Goal: Task Accomplishment & Management: Use online tool/utility

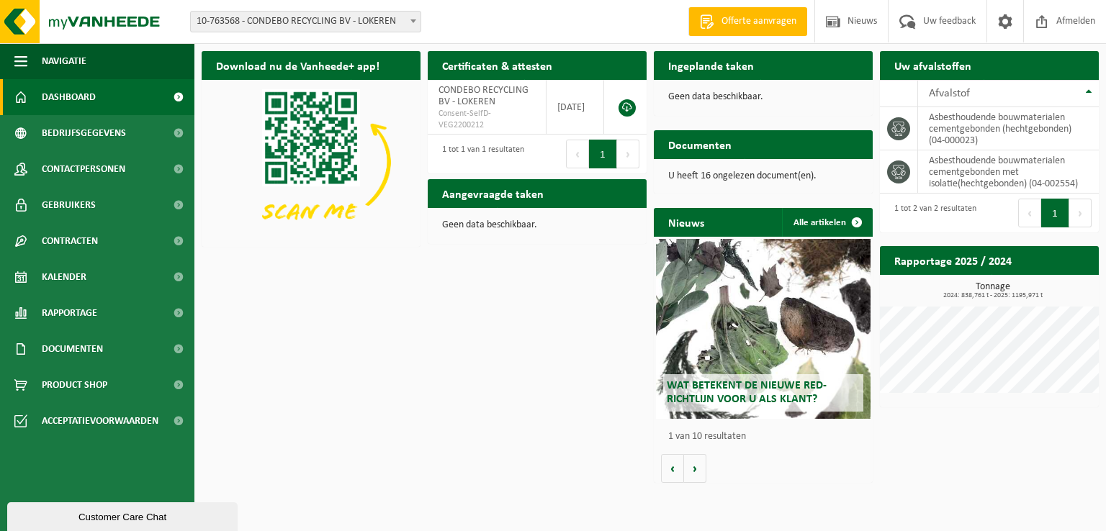
click at [751, 70] on h2 "Ingeplande taken" at bounding box center [711, 65] width 114 height 28
click at [717, 55] on h2 "Ingeplande taken" at bounding box center [711, 65] width 114 height 28
click at [716, 58] on h2 "Ingeplande taken" at bounding box center [711, 65] width 114 height 28
click at [832, 168] on span "Bekijk uw documenten" at bounding box center [801, 172] width 90 height 9
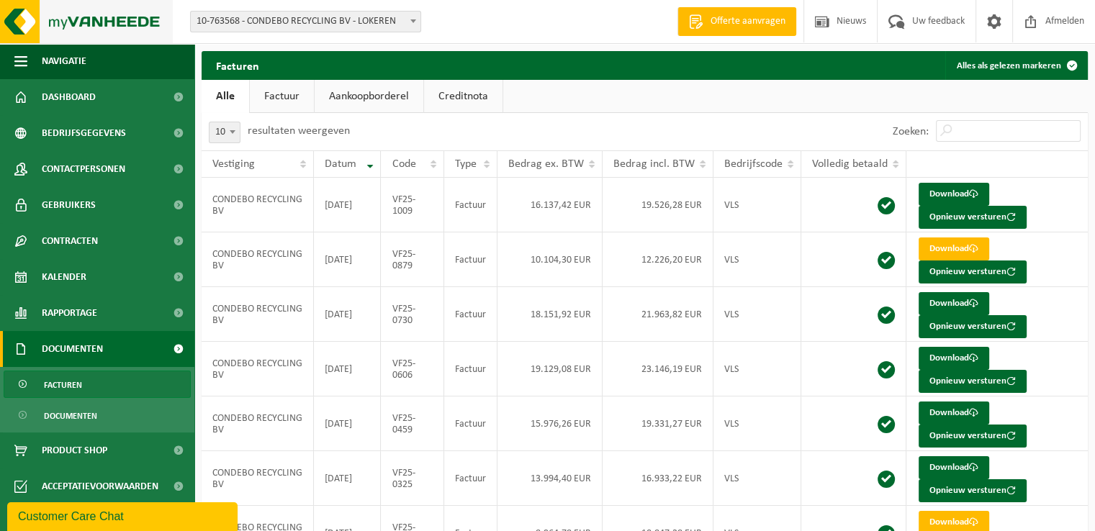
click at [112, 19] on img at bounding box center [86, 21] width 173 height 43
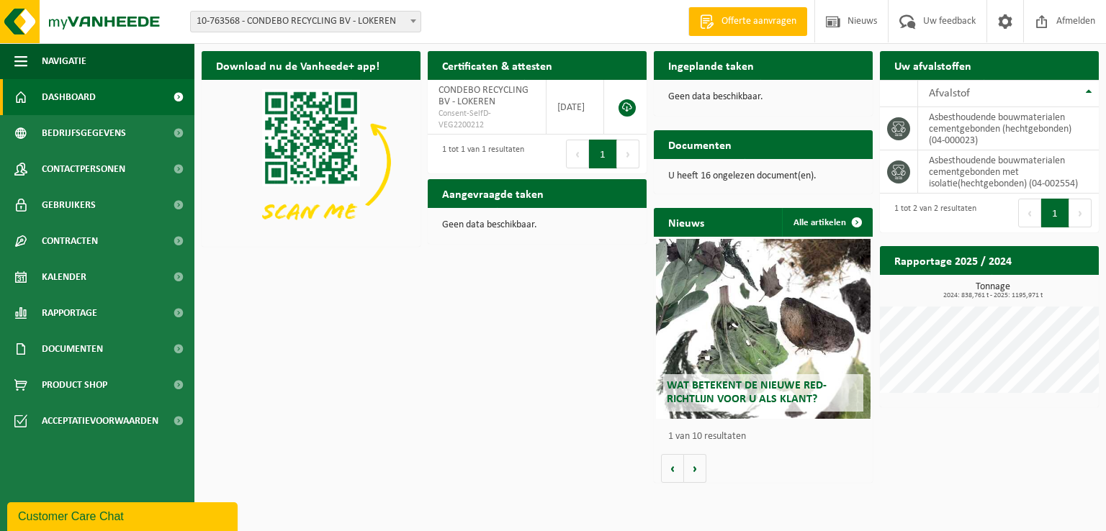
click at [734, 66] on h2 "Ingeplande taken" at bounding box center [711, 65] width 114 height 28
click at [49, 386] on span "Product Shop" at bounding box center [75, 385] width 66 height 36
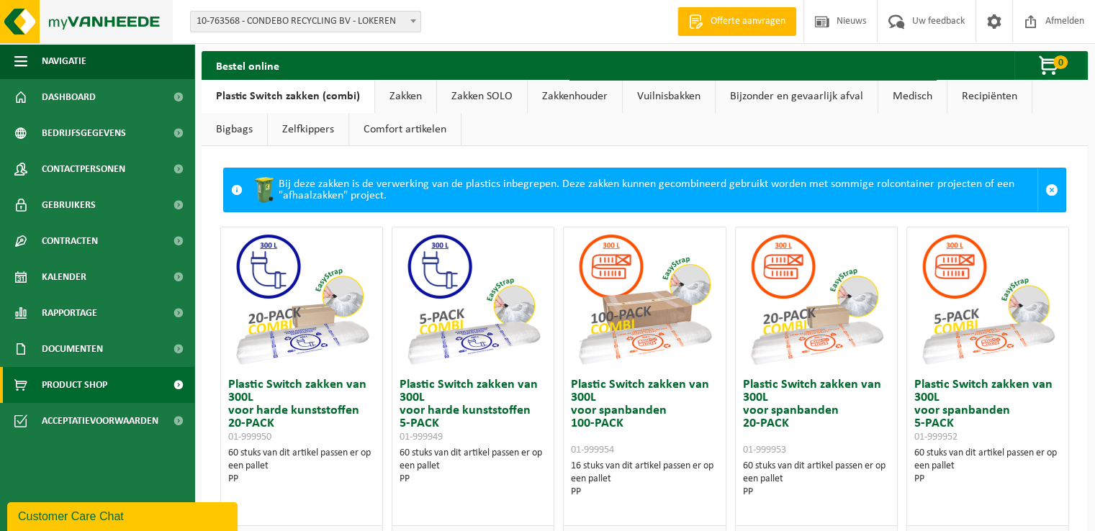
click at [93, 26] on img at bounding box center [86, 21] width 173 height 43
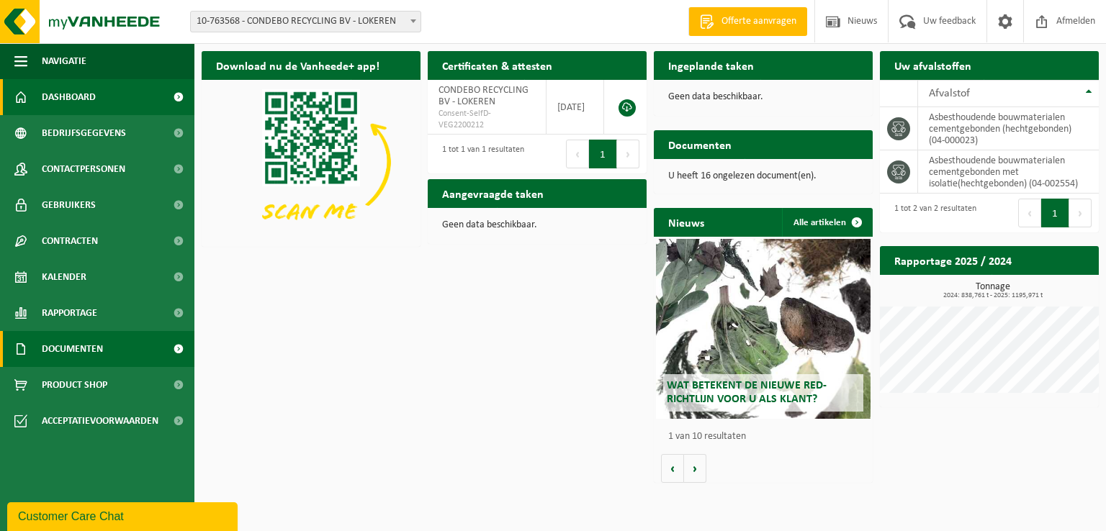
click at [116, 355] on link "Documenten" at bounding box center [97, 349] width 194 height 36
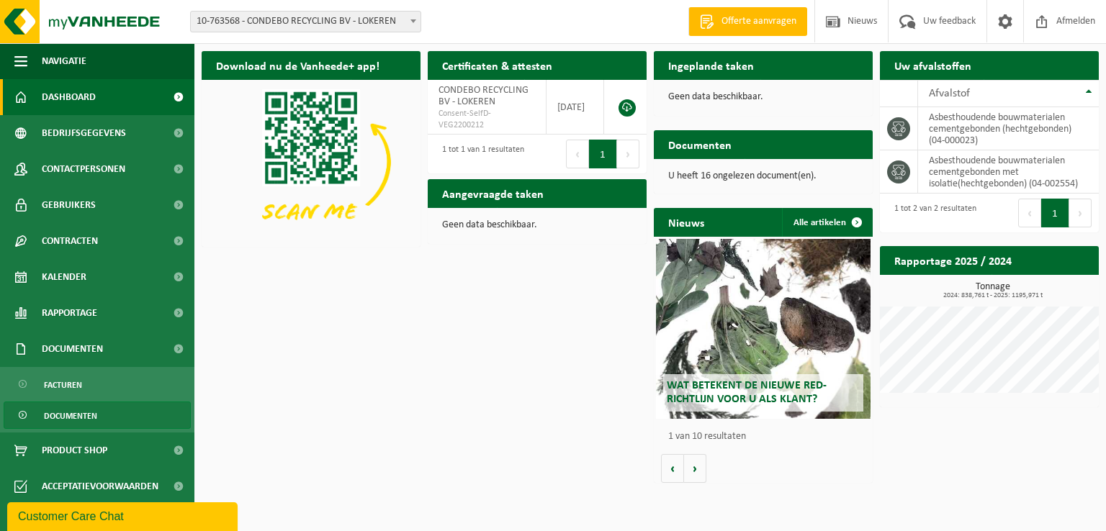
click at [61, 416] on span "Documenten" at bounding box center [70, 415] width 53 height 27
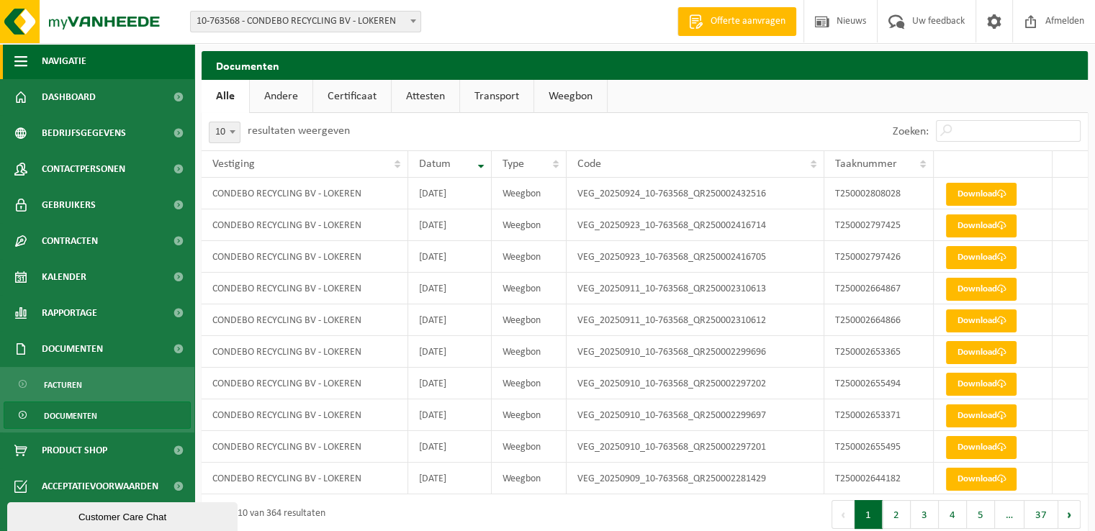
click at [69, 61] on span "Navigatie" at bounding box center [64, 61] width 45 height 36
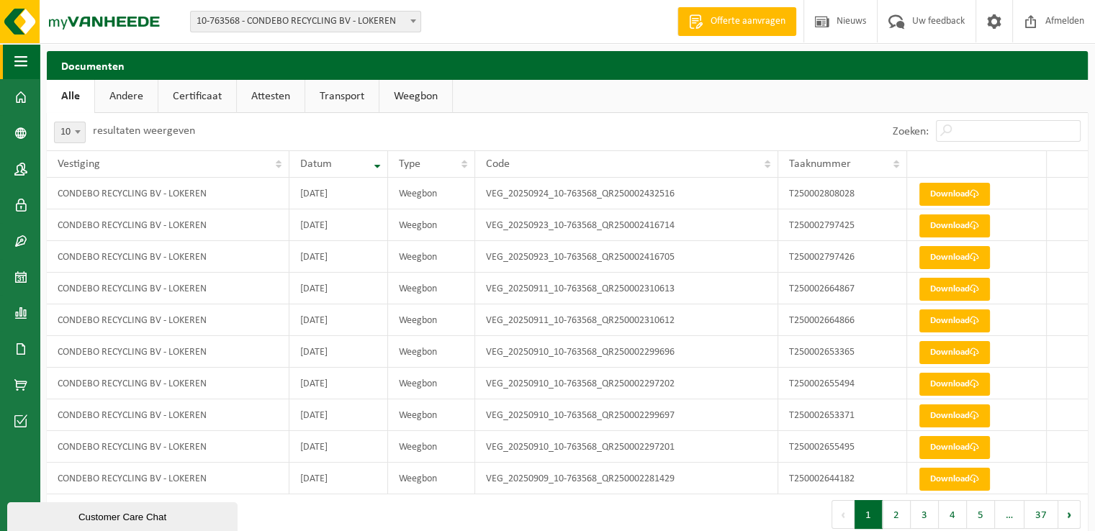
click at [12, 71] on button "Navigatie" at bounding box center [20, 61] width 40 height 36
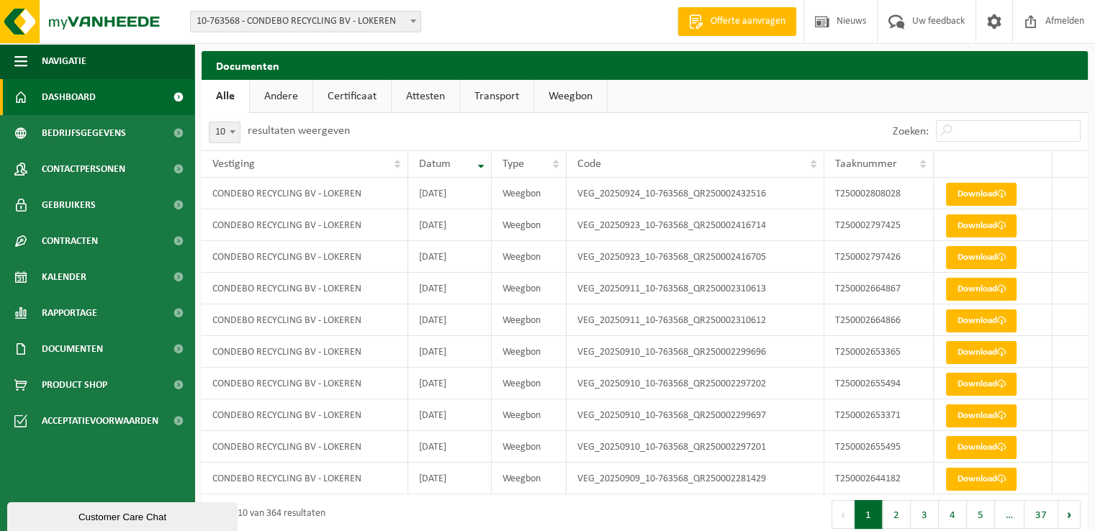
click at [27, 100] on link "Dashboard" at bounding box center [97, 97] width 194 height 36
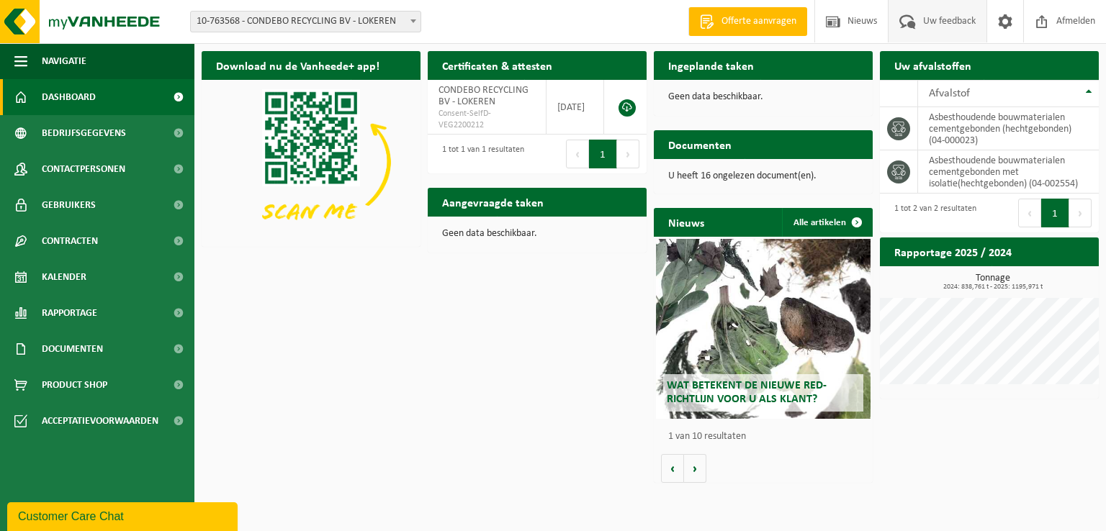
click at [920, 19] on span "Uw feedback" at bounding box center [949, 21] width 60 height 42
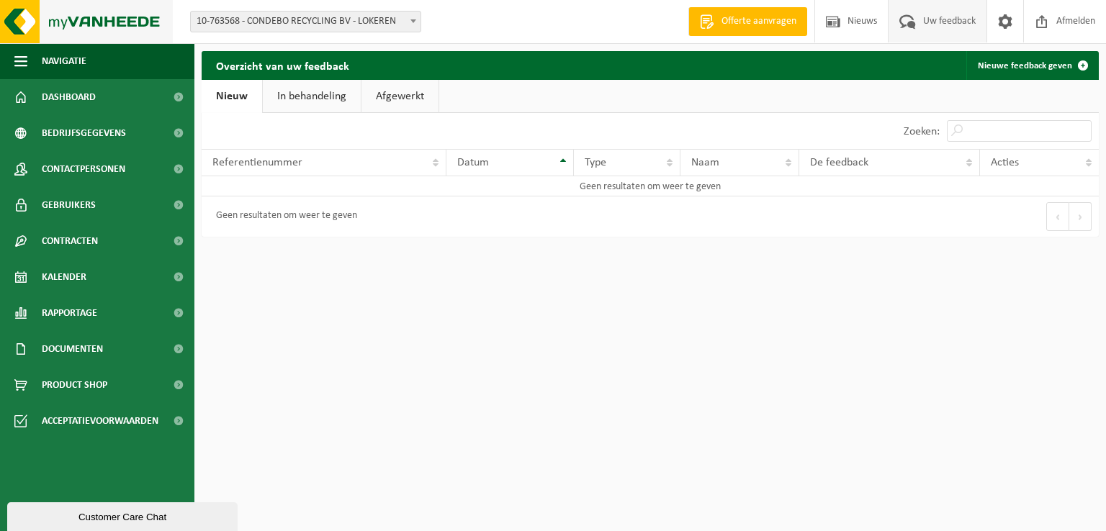
click at [125, 18] on img at bounding box center [86, 21] width 173 height 43
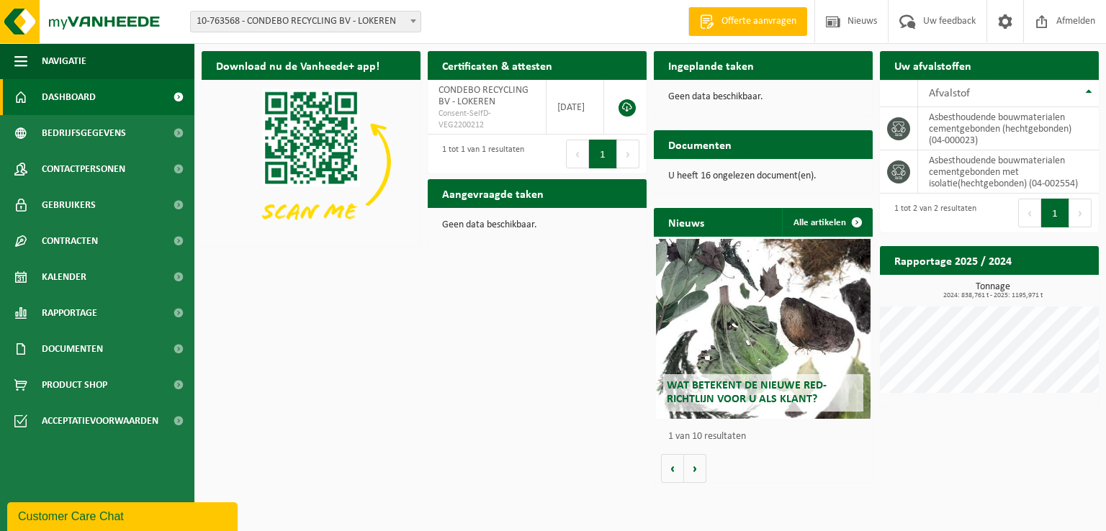
click at [793, 9] on link "Offerte aanvragen" at bounding box center [747, 21] width 119 height 29
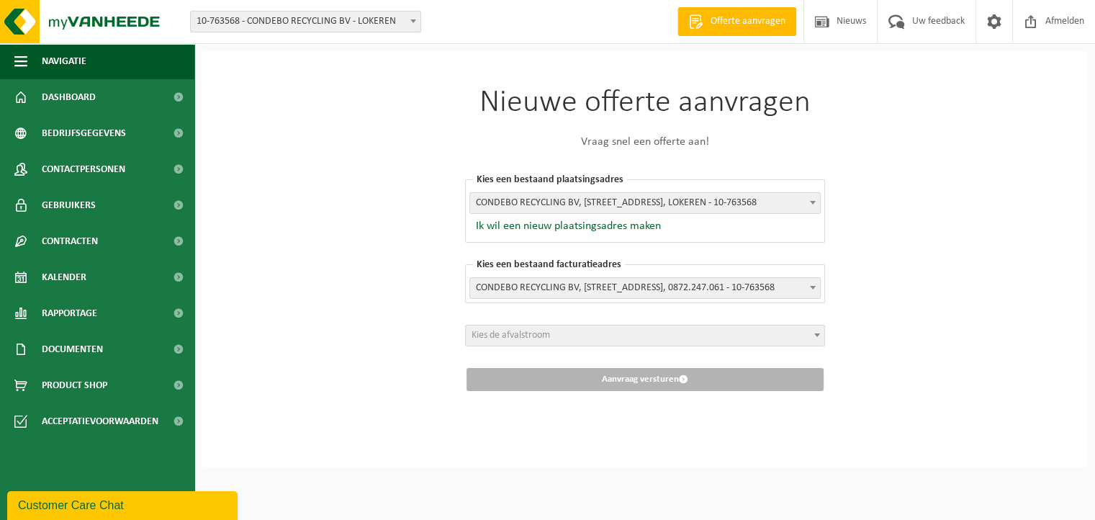
click at [740, 198] on span "CONDEBO RECYCLING BV, [STREET_ADDRESS], LOKEREN - 10-763568" at bounding box center [645, 203] width 350 height 20
click at [346, 196] on div "Nieuwe offerte aanvragen Vraag snel een offerte aan! [GEOGRAPHIC_DATA] een best…" at bounding box center [645, 259] width 886 height 416
click at [132, 26] on img at bounding box center [86, 21] width 173 height 43
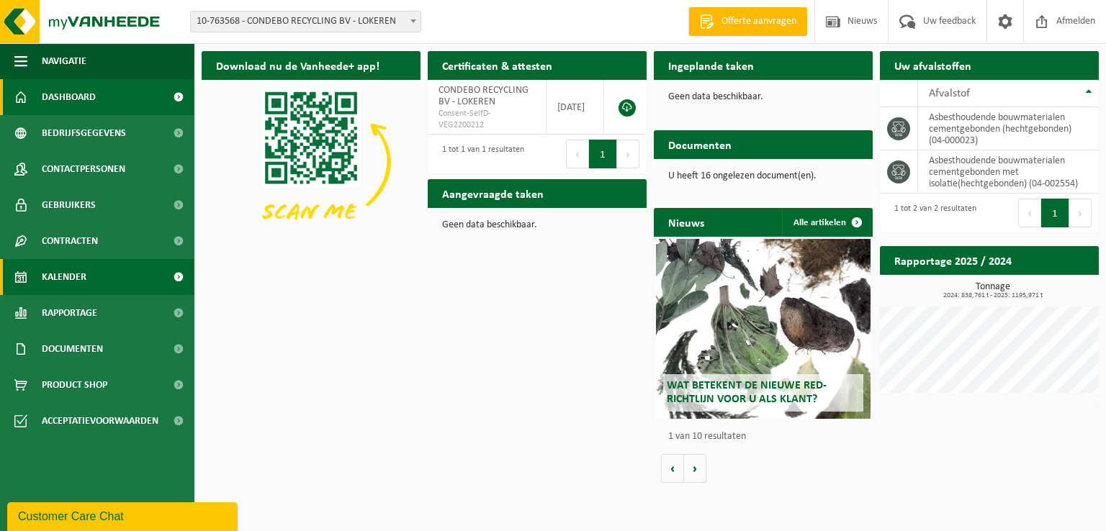
click at [94, 266] on link "Kalender" at bounding box center [97, 277] width 194 height 36
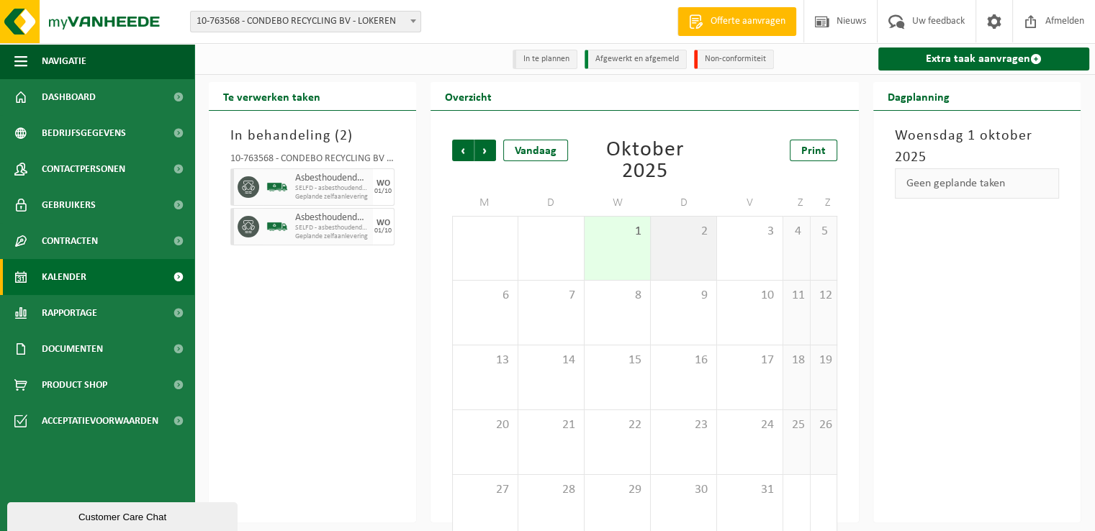
click at [683, 256] on div "2" at bounding box center [684, 248] width 66 height 63
click at [633, 266] on div "1" at bounding box center [618, 248] width 66 height 63
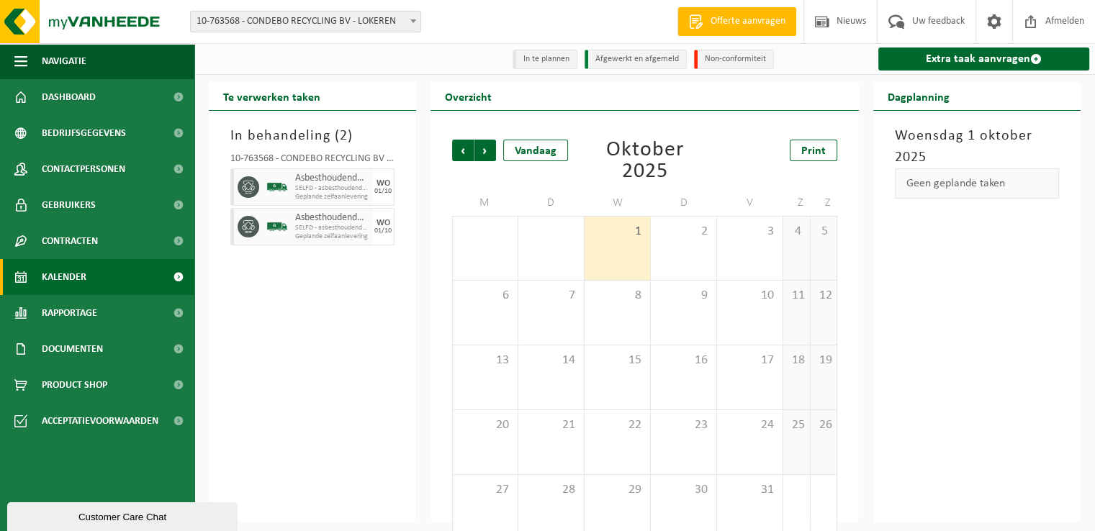
click at [359, 193] on span "SELFD - asbesthoudende bouwmaterialen cementgebonden (HGB)" at bounding box center [332, 188] width 74 height 9
click at [978, 60] on link "Extra taak aanvragen" at bounding box center [983, 59] width 211 height 23
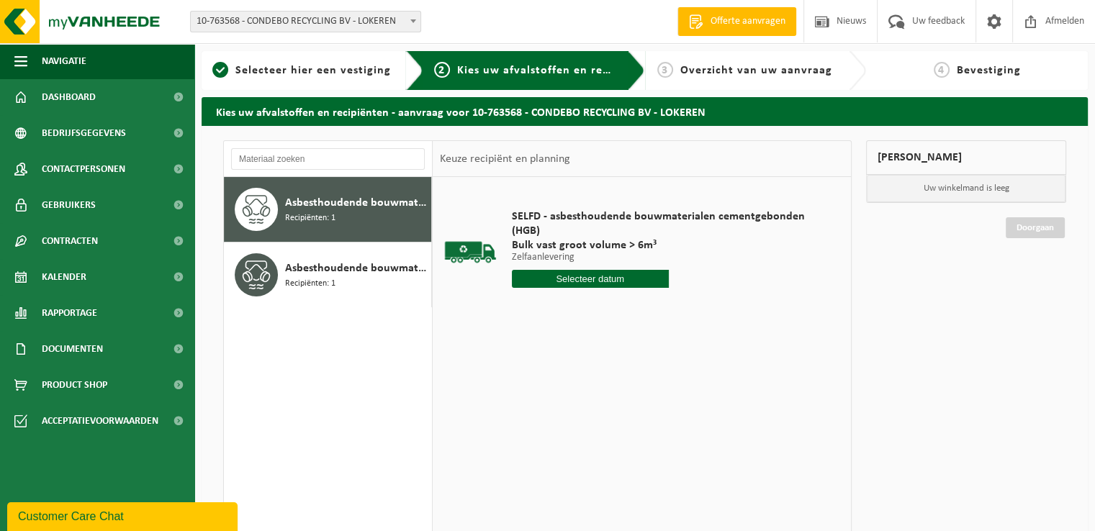
click at [581, 275] on input "text" at bounding box center [590, 279] width 157 height 18
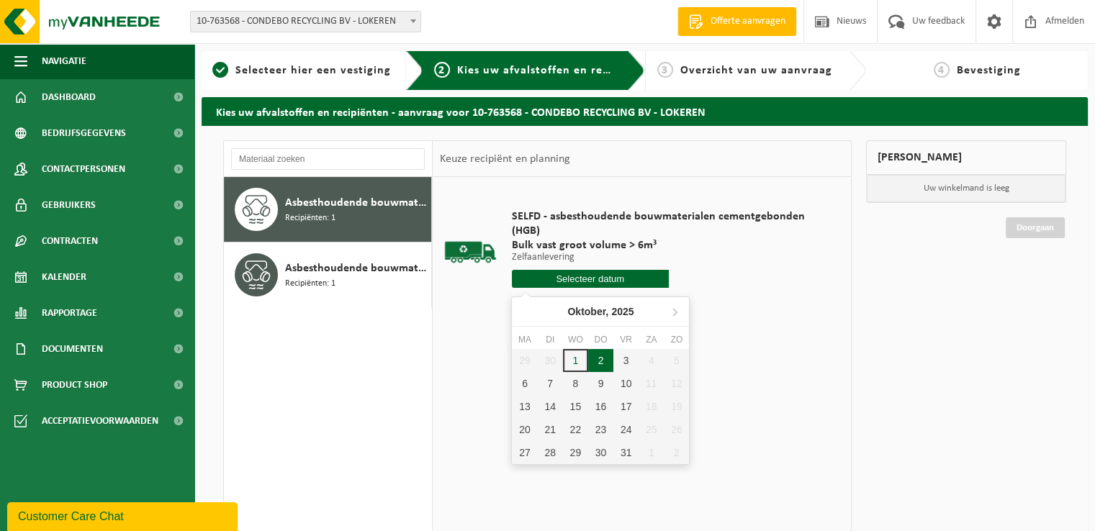
click at [603, 359] on div "2" at bounding box center [600, 360] width 25 height 23
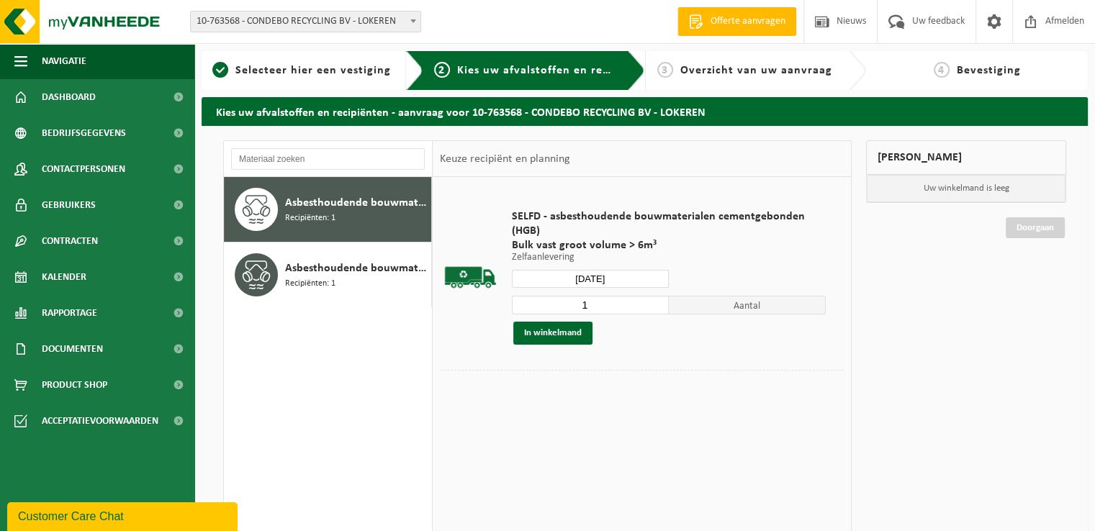
type input "Van [DATE]"
drag, startPoint x: 632, startPoint y: 301, endPoint x: 532, endPoint y: 295, distance: 100.2
click at [532, 296] on input "1" at bounding box center [590, 305] width 157 height 19
type input "2"
click at [568, 331] on button "In winkelmand" at bounding box center [552, 333] width 79 height 23
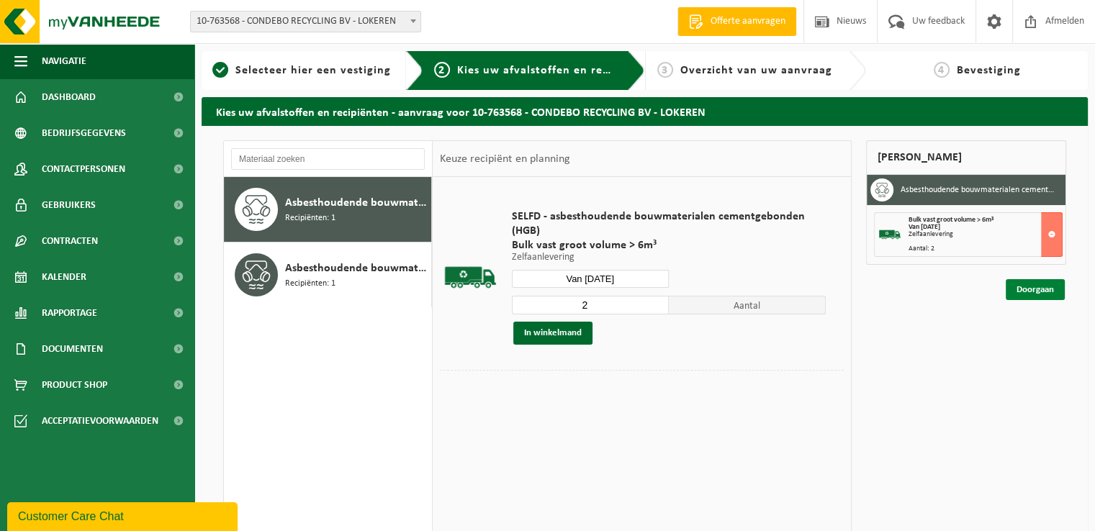
click at [1047, 283] on link "Doorgaan" at bounding box center [1035, 289] width 59 height 21
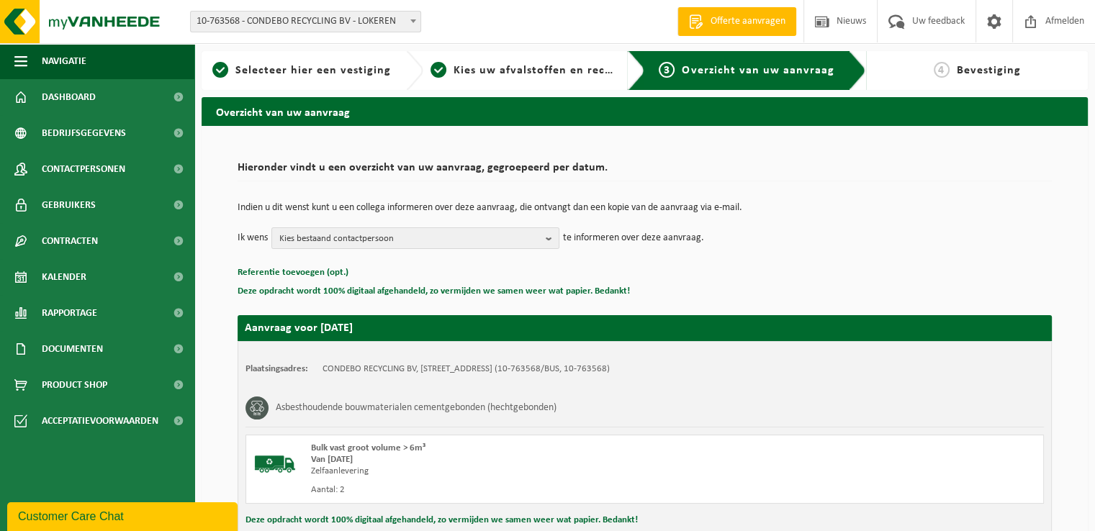
scroll to position [72, 0]
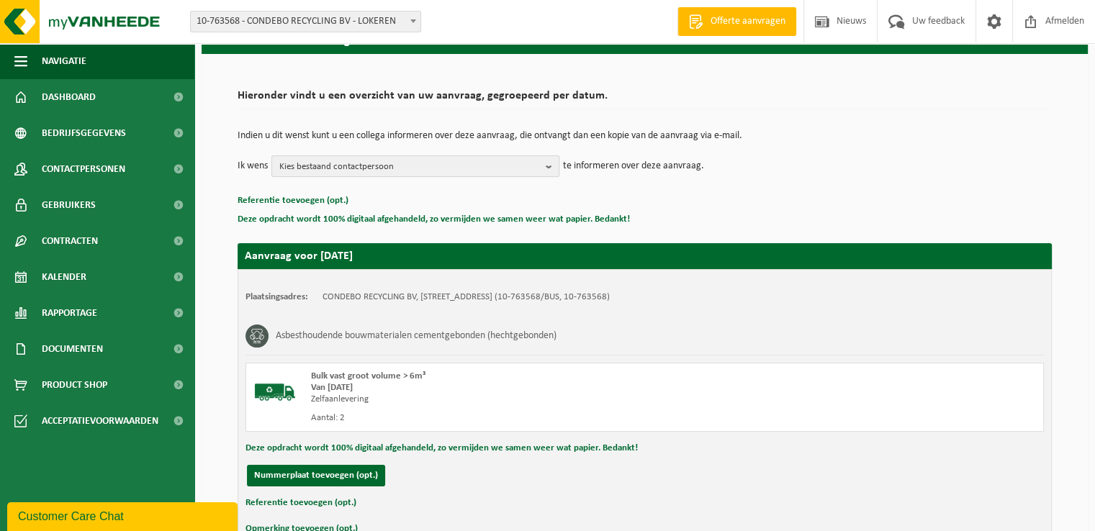
click at [418, 165] on span "Kies bestaand contactpersoon" at bounding box center [409, 167] width 261 height 22
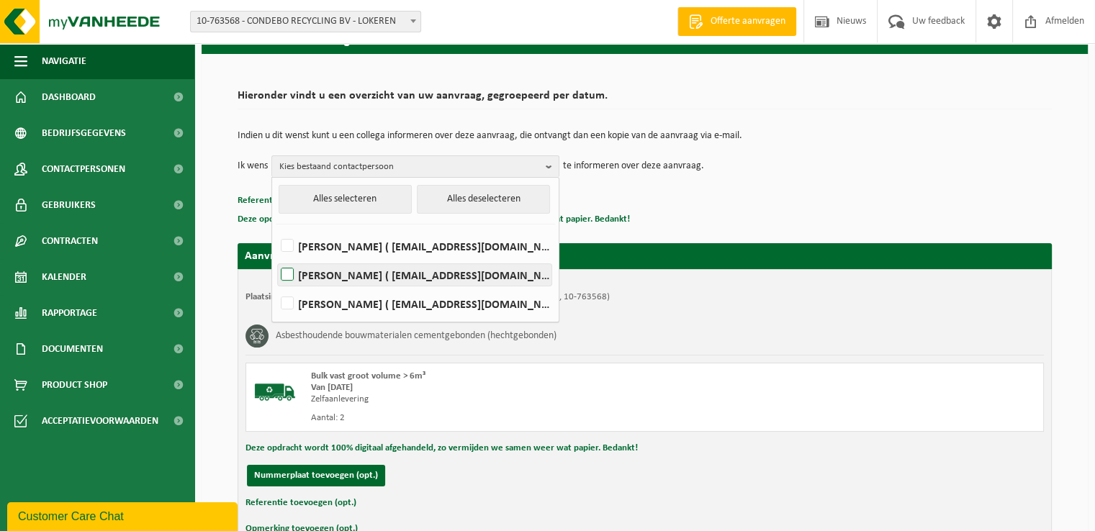
click at [388, 274] on label "[PERSON_NAME] ( [EMAIL_ADDRESS][DOMAIN_NAME] )" at bounding box center [415, 275] width 274 height 22
click at [276, 257] on input "[PERSON_NAME] ( [EMAIL_ADDRESS][DOMAIN_NAME] )" at bounding box center [275, 256] width 1 height 1
checkbox input "true"
click at [765, 212] on p "Deze opdracht wordt 100% digitaal afgehandeld, zo vermijden we samen weer wat p…" at bounding box center [645, 219] width 814 height 19
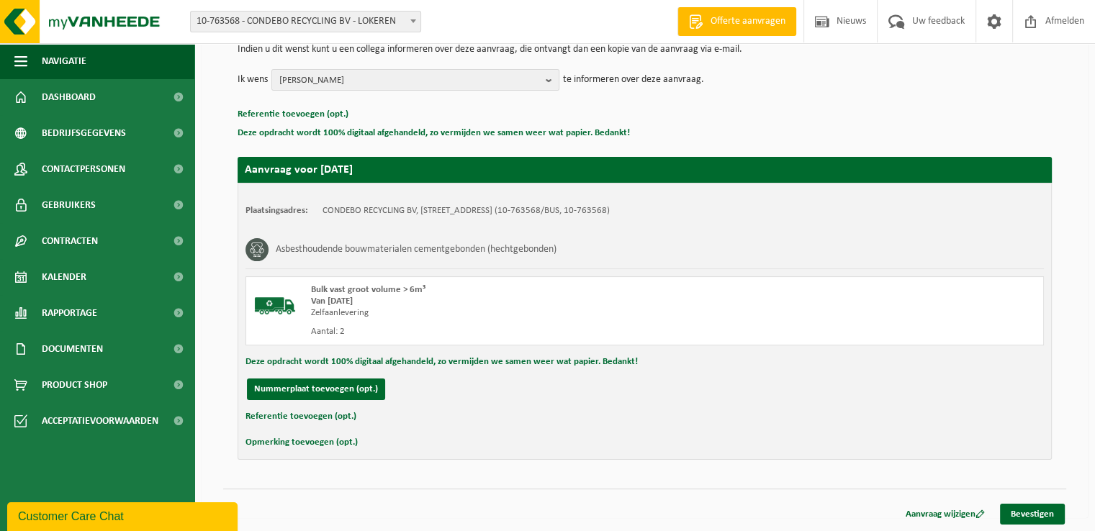
scroll to position [158, 0]
click at [1016, 504] on link "Bevestigen" at bounding box center [1032, 514] width 65 height 21
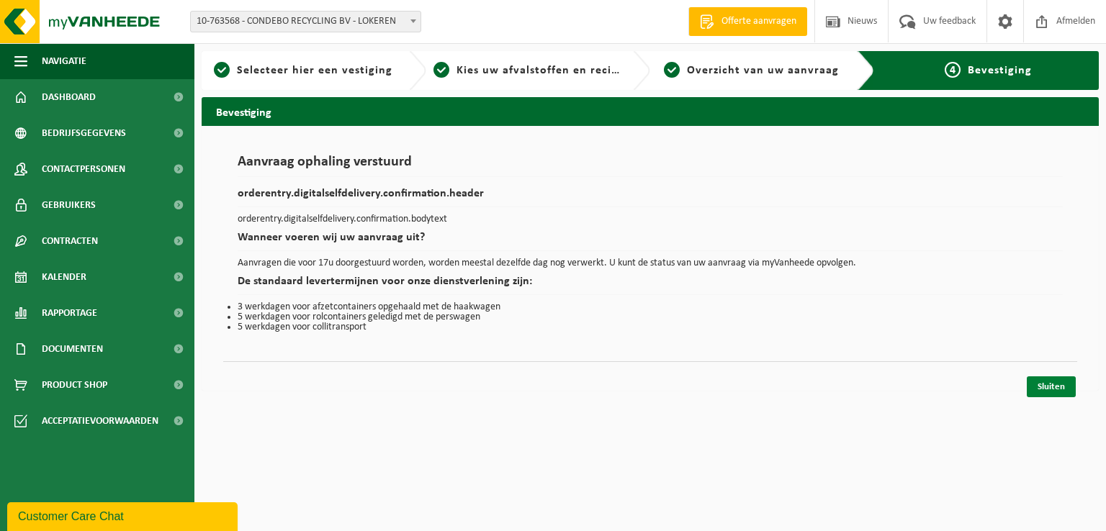
click at [1054, 384] on link "Sluiten" at bounding box center [1051, 386] width 49 height 21
